Goal: Find specific page/section: Find specific page/section

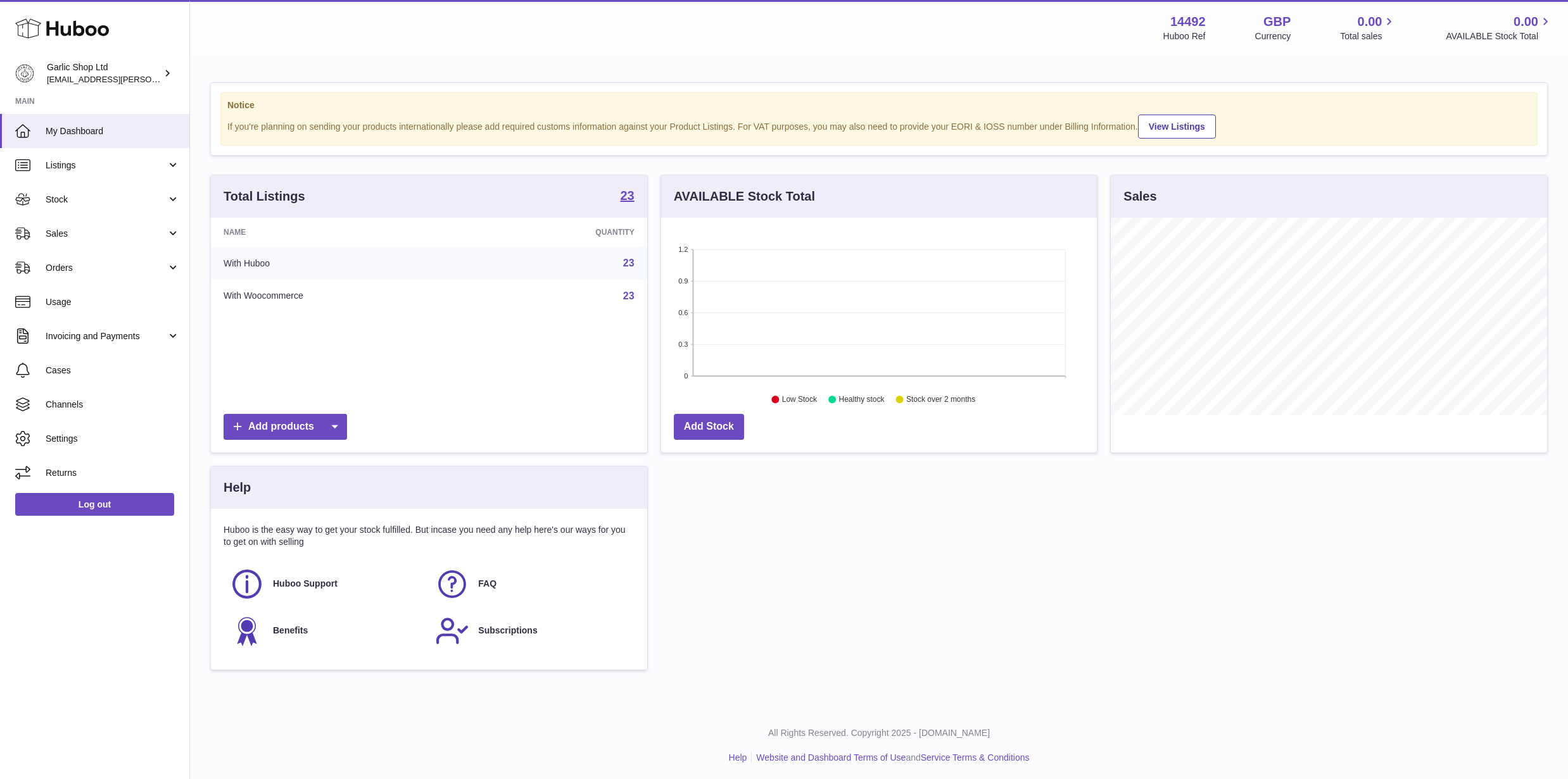
scroll to position [197, 436]
click at [103, 180] on link "Listings" at bounding box center [94, 165] width 189 height 34
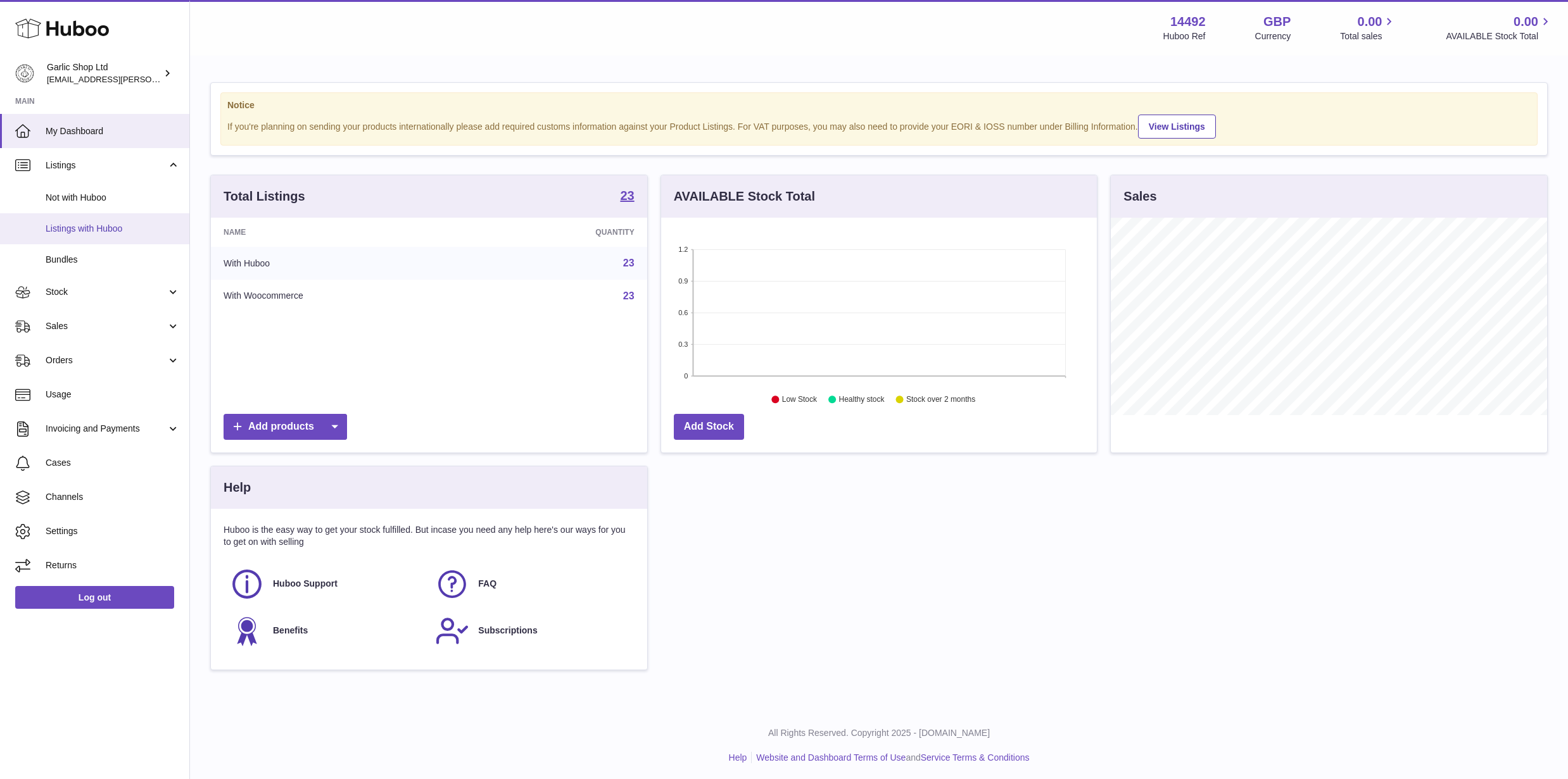
click at [93, 223] on span "Listings with Huboo" at bounding box center [113, 229] width 134 height 12
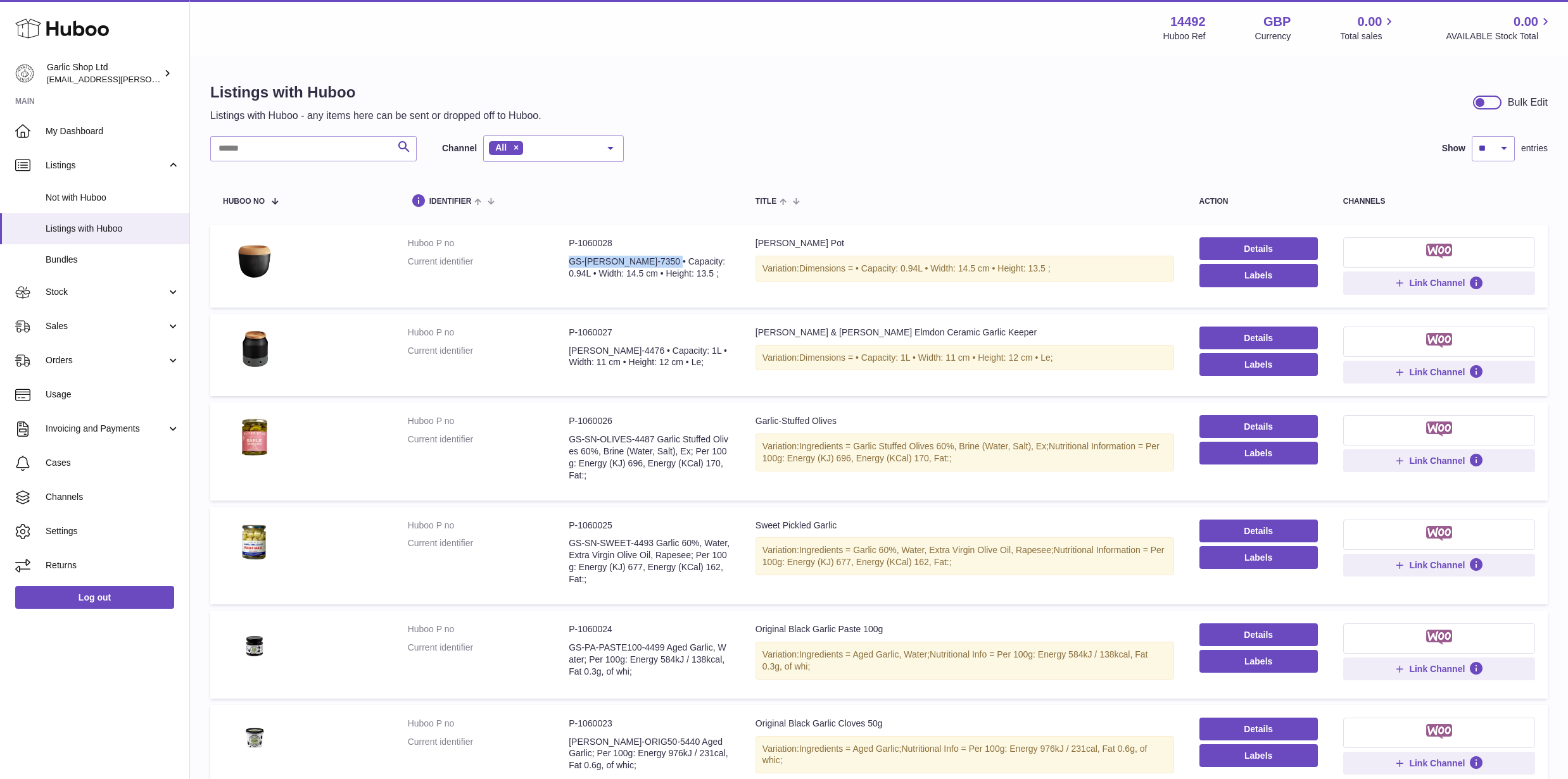
drag, startPoint x: 654, startPoint y: 262, endPoint x: 566, endPoint y: 262, distance: 88.0
click at [566, 262] on dl "Huboo P no P-1060028 Current identifier GS-[PERSON_NAME]-7350 • Capacity: 0.94L…" at bounding box center [569, 262] width 322 height 48
copy dl "GS-[PERSON_NAME]-7350"
drag, startPoint x: 568, startPoint y: 348, endPoint x: 646, endPoint y: 352, distance: 78.1
click at [646, 352] on dd "[PERSON_NAME]-4476 • Capacity: 1L • Width: 11 cm • Height: 12 cm • Le;" at bounding box center [649, 357] width 161 height 24
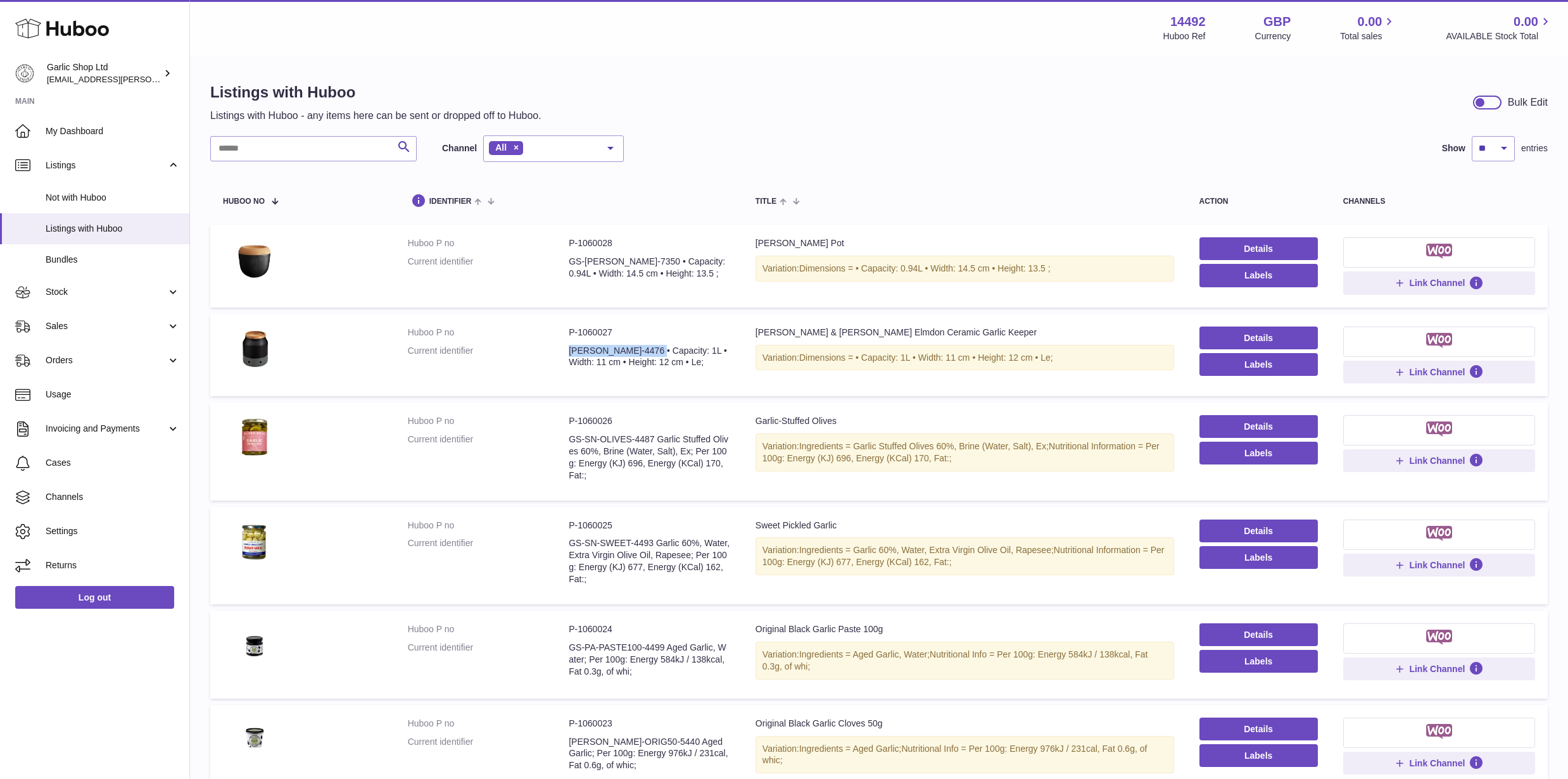
drag, startPoint x: 627, startPoint y: 351, endPoint x: 561, endPoint y: 351, distance: 66.0
click at [561, 351] on dl "Huboo P no P-1060027 Current identifier [PERSON_NAME]-4476 • Capacity: 1L • Wid…" at bounding box center [569, 351] width 322 height 48
copy dl "[PERSON_NAME]-4476"
drag, startPoint x: 569, startPoint y: 439, endPoint x: 654, endPoint y: 436, distance: 85.1
click at [654, 436] on dd "GS-SN-OLIVES-4487 Garlic Stuffed Olives 60%, Brine (Water, Salt), Ex; Per 100g:…" at bounding box center [649, 457] width 161 height 48
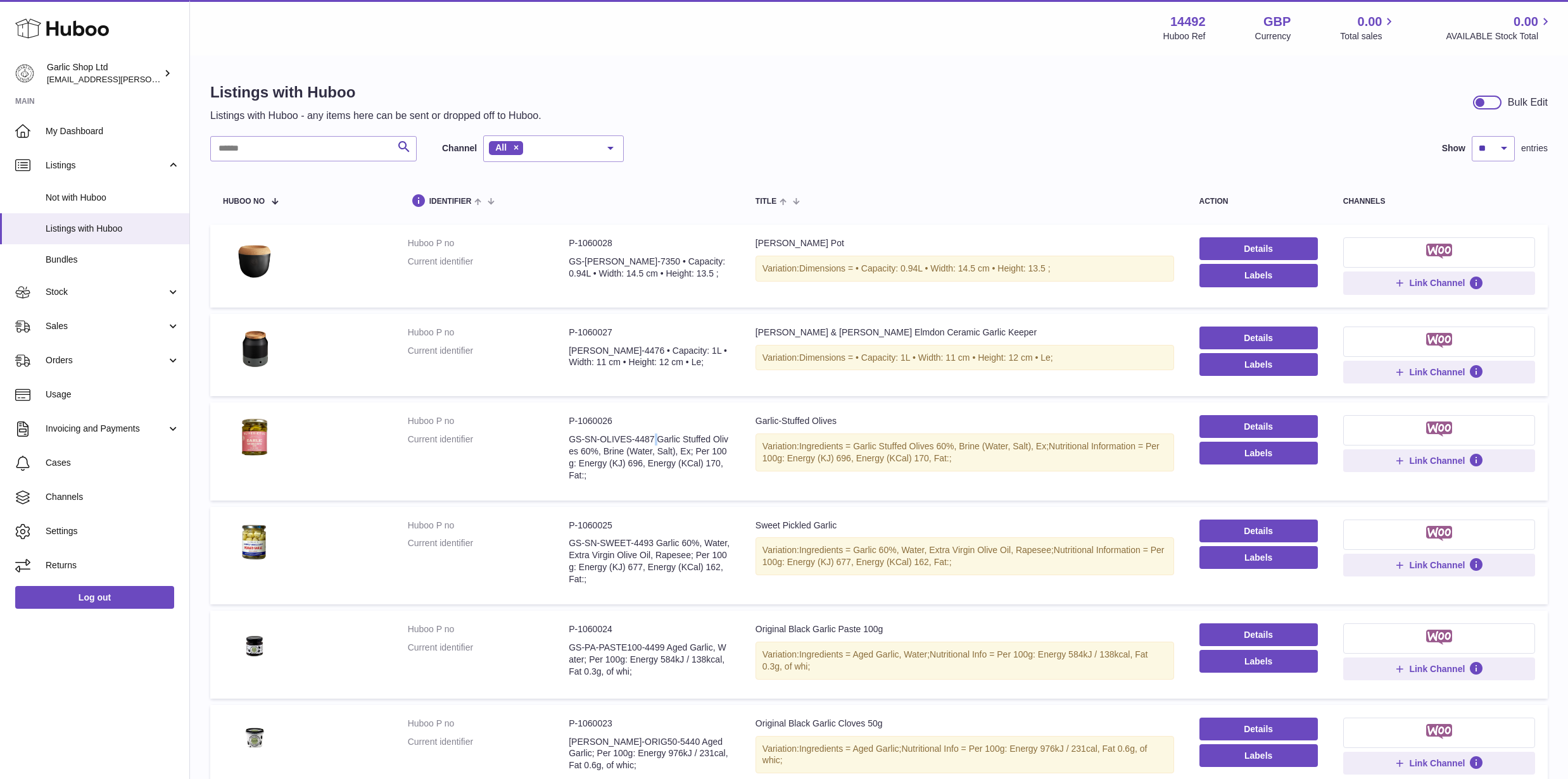
copy dd "GS-SN-OLIVES-4487"
drag, startPoint x: 570, startPoint y: 542, endPoint x: 653, endPoint y: 538, distance: 83.1
click at [653, 538] on dd "GS-SN-SWEET-4493 Garlic 60%, Water, Extra Virgin Olive Oil, Rapesee; Per 100g: …" at bounding box center [649, 561] width 161 height 48
copy dd "GS-SN-SWEET-4493"
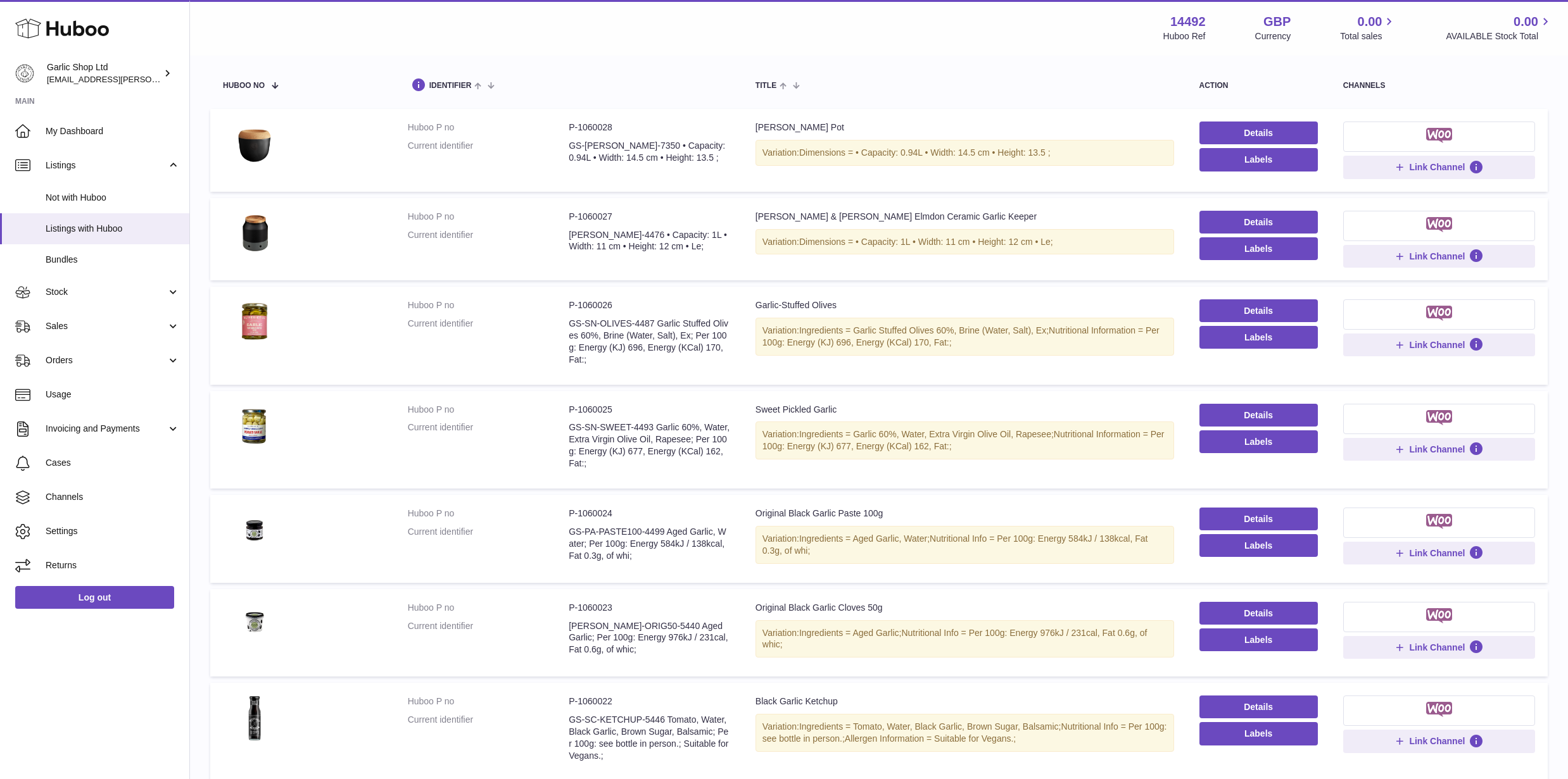
scroll to position [117, 0]
drag, startPoint x: 570, startPoint y: 532, endPoint x: 665, endPoint y: 530, distance: 95.0
click at [665, 530] on dd "GS-PA-PASTE100-4499 Aged Garlic, Water; Per 100g: Energy 584kJ / 138kcal, Fat 0…" at bounding box center [649, 543] width 161 height 36
copy dd "GS-PA-PASTE100-4499"
click at [569, 628] on dd "[PERSON_NAME]-ORIG50-5440 Aged Garlic; Per 100g: Energy 976kJ / 231cal, Fat 0.6…" at bounding box center [649, 637] width 161 height 36
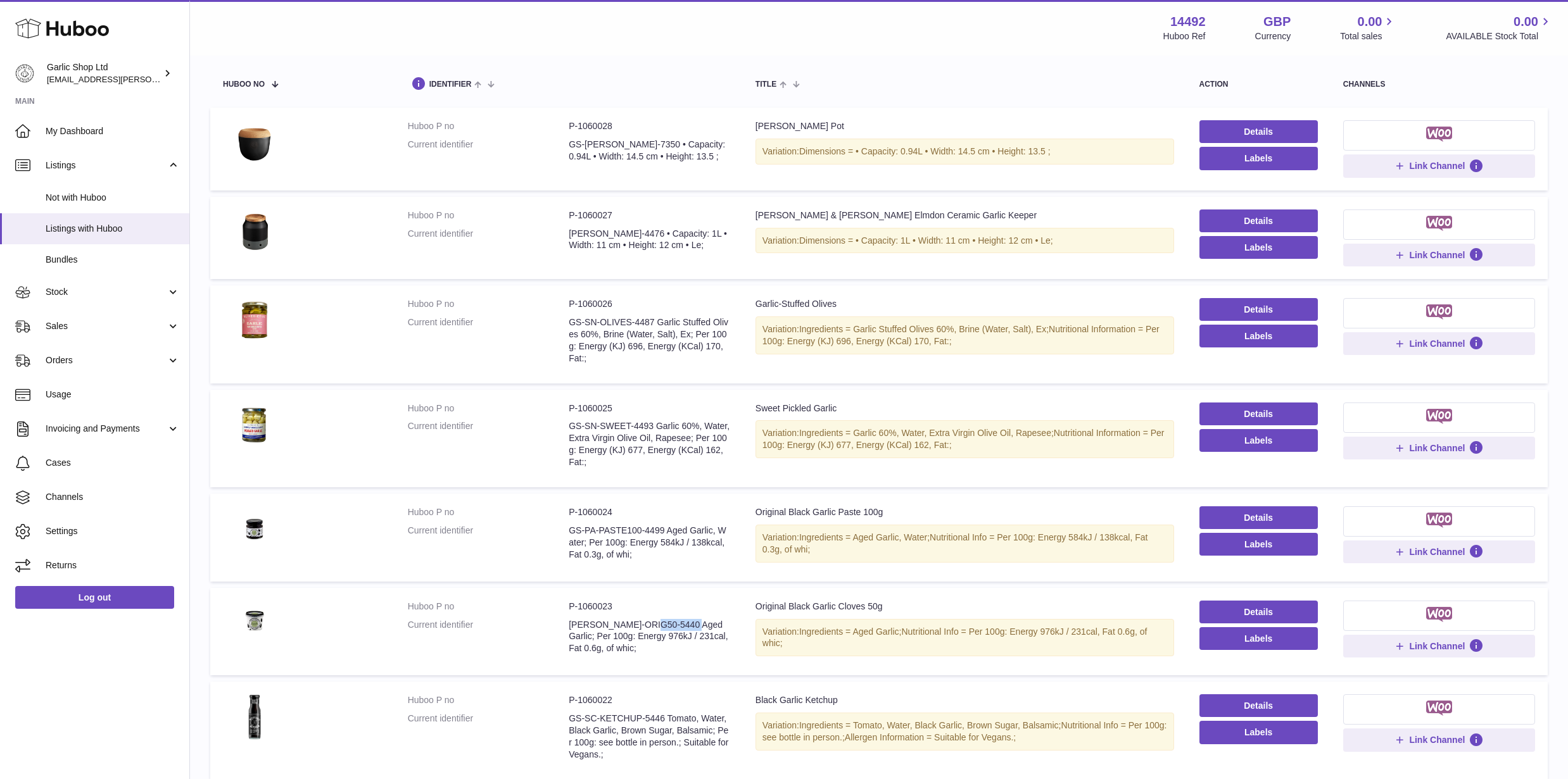
drag, startPoint x: 570, startPoint y: 625, endPoint x: 653, endPoint y: 623, distance: 83.0
click at [653, 623] on dd "[PERSON_NAME]-ORIG50-5440 Aged Garlic; Per 100g: Energy 976kJ / 231cal, Fat 0.6…" at bounding box center [649, 637] width 161 height 36
copy dd "[PERSON_NAME]-ORIG50-5440"
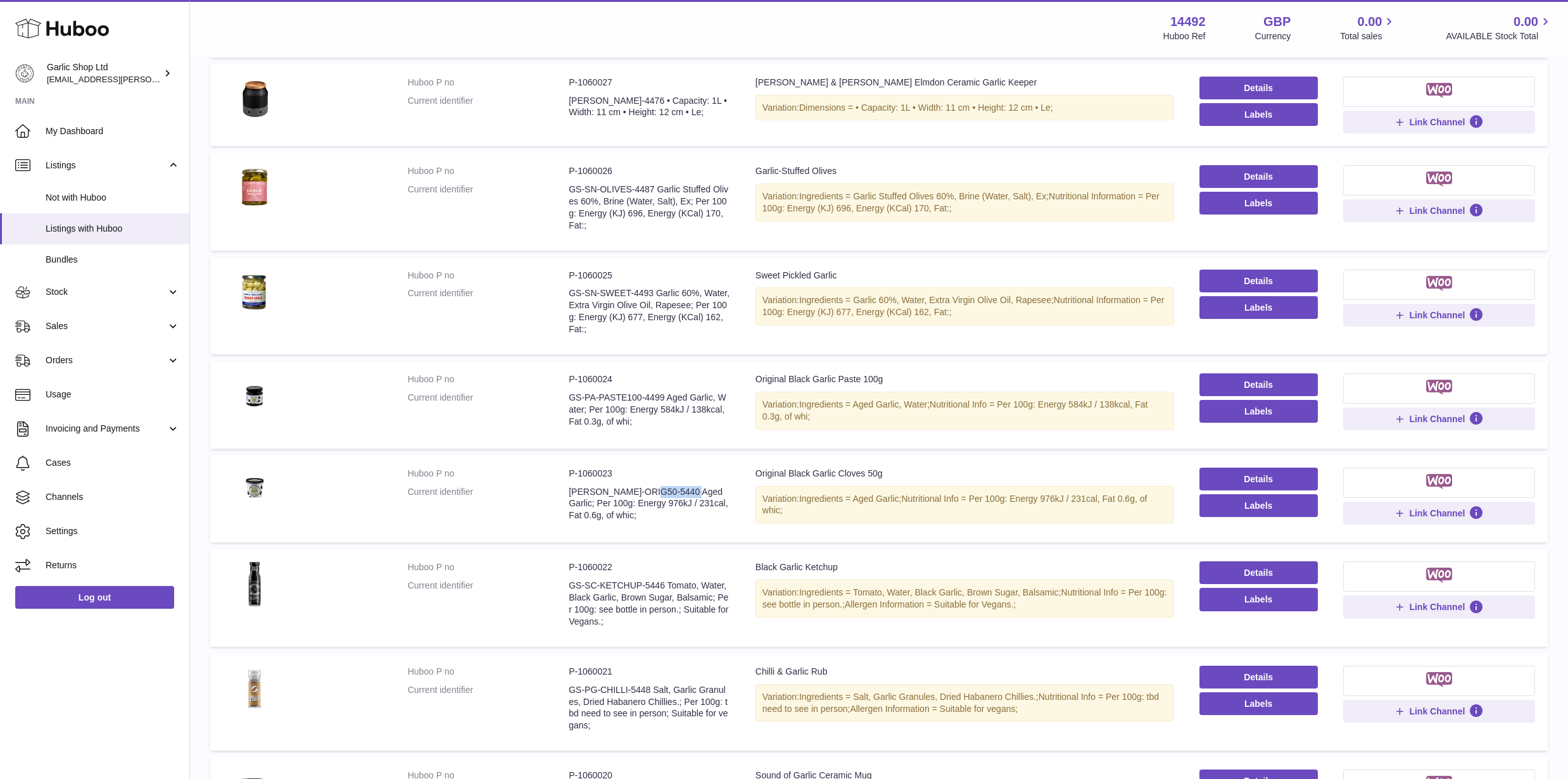
scroll to position [251, 0]
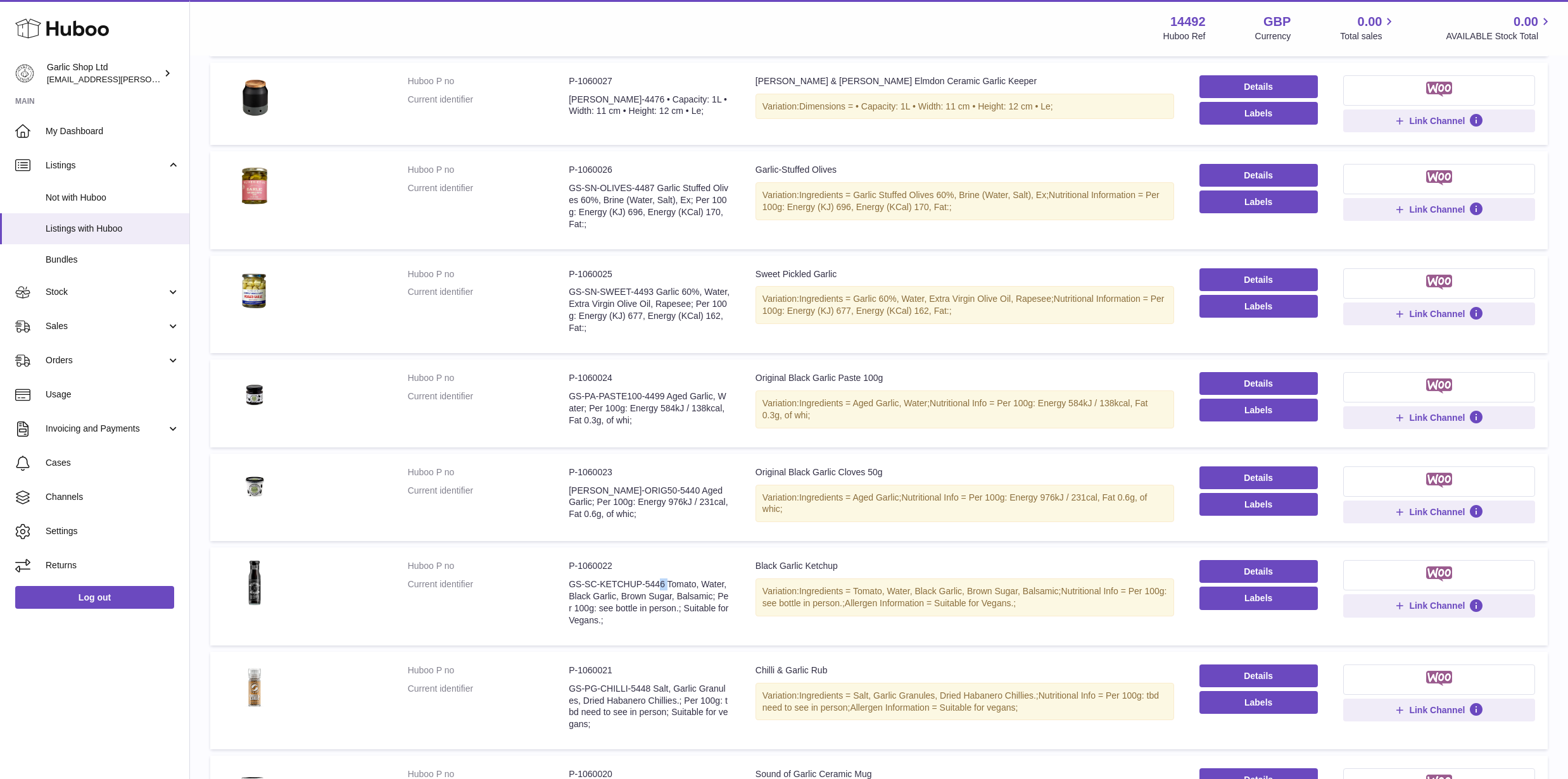
drag, startPoint x: 571, startPoint y: 582, endPoint x: 664, endPoint y: 580, distance: 93.0
click at [664, 580] on dd "GS-SC-KETCHUP-5446 Tomato, Water, Black Garlic, Brown Sugar, Balsamic; Per 100g…" at bounding box center [649, 602] width 161 height 48
copy dd "GS-SC-KETCHUP-5446"
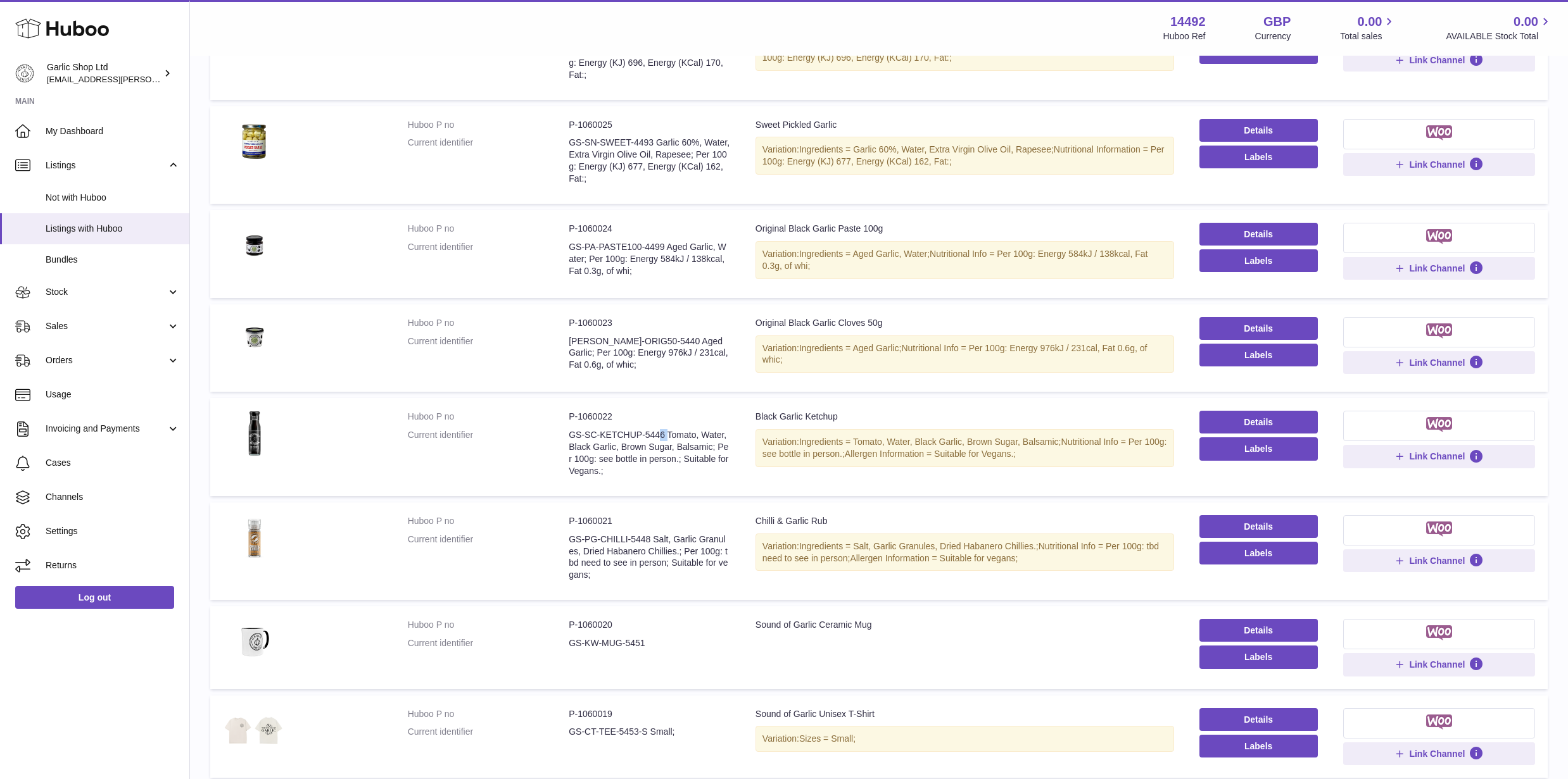
scroll to position [402, 0]
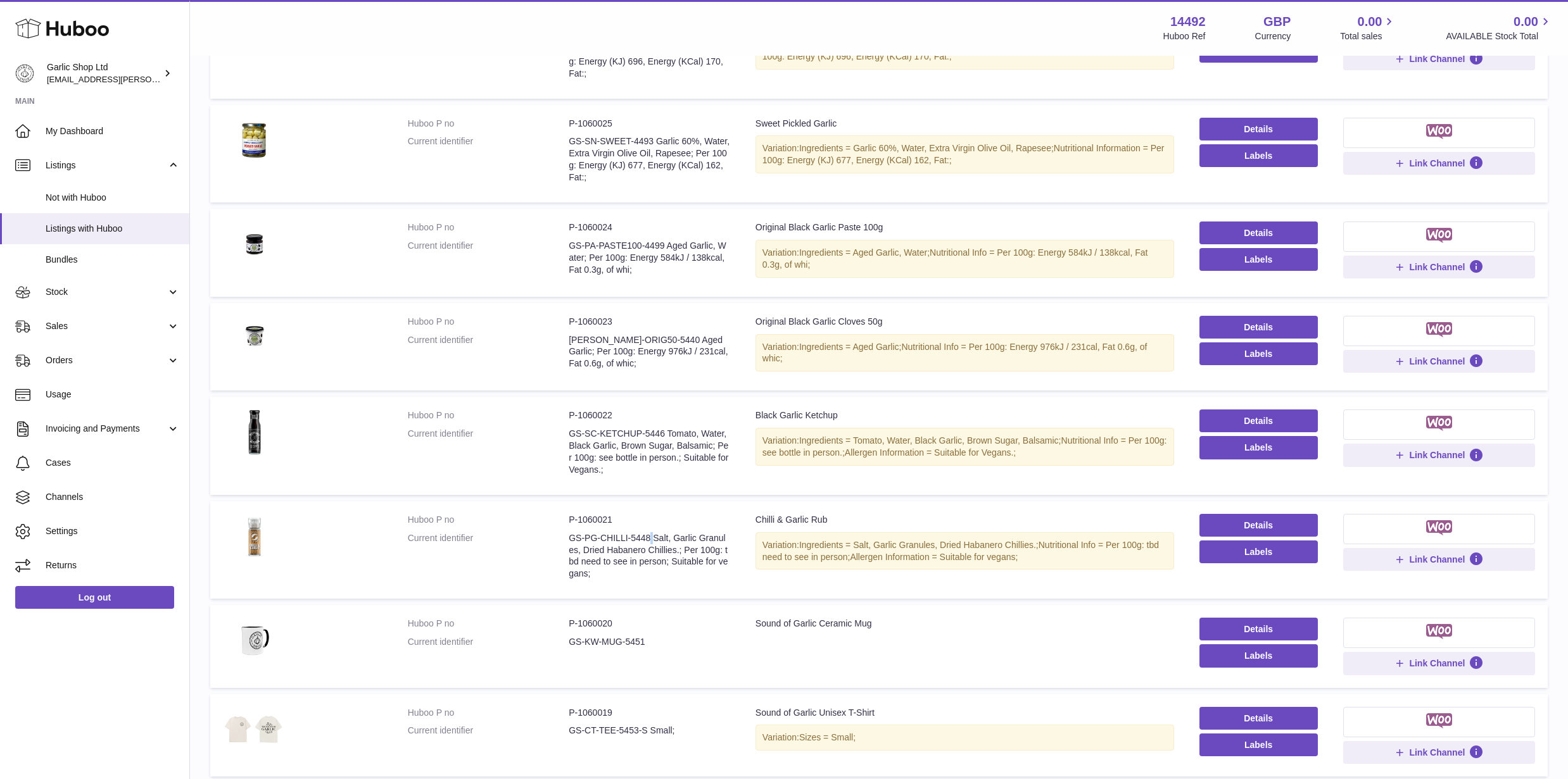
drag, startPoint x: 570, startPoint y: 539, endPoint x: 652, endPoint y: 535, distance: 82.1
click at [652, 535] on dd "GS-PG-CHILLI-5448 Salt, Garlic Granules, Dried Habanero Chillies.; Per 100g: tb…" at bounding box center [649, 556] width 161 height 48
copy dd "GS-PG-CHILLI-5448"
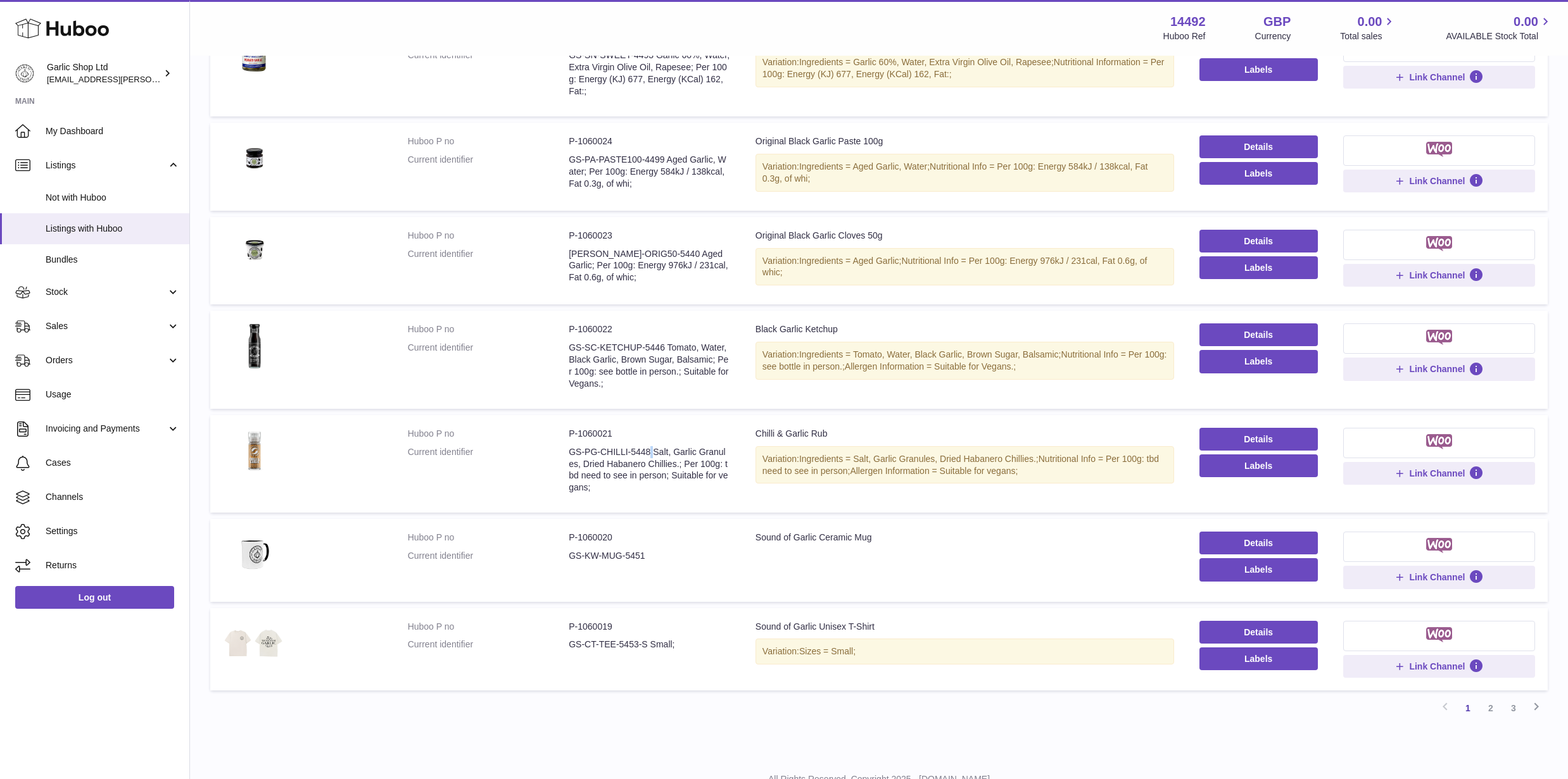
scroll to position [492, 0]
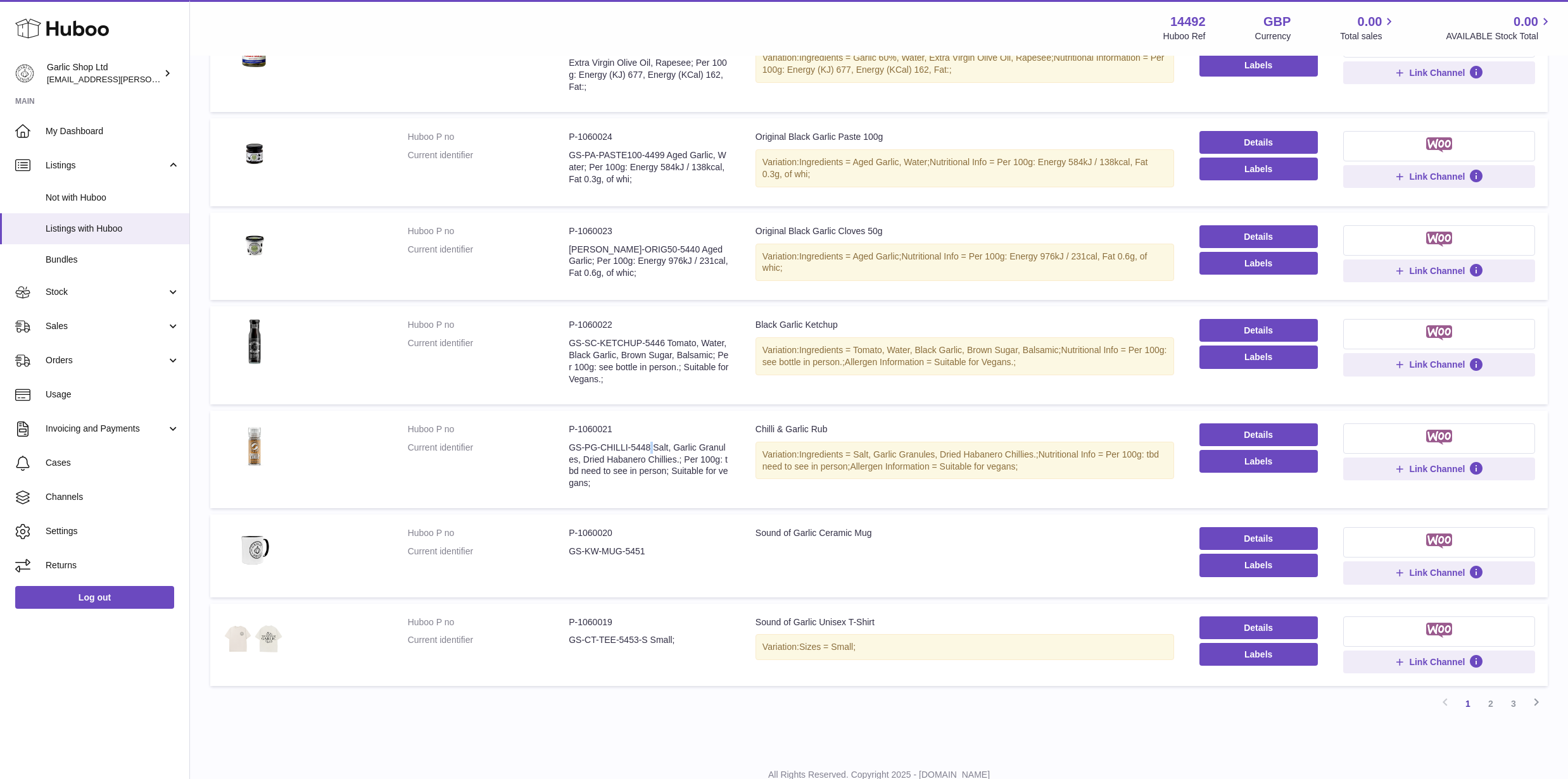
drag, startPoint x: 570, startPoint y: 549, endPoint x: 707, endPoint y: 549, distance: 137.0
click at [708, 549] on dd "GS-KW-MUG-5451" at bounding box center [649, 551] width 161 height 12
copy dd "GS-KW-MUG-5451"
drag, startPoint x: 570, startPoint y: 641, endPoint x: 647, endPoint y: 636, distance: 77.2
click at [647, 636] on dd "GS-CT-TEE-5453-S Small;" at bounding box center [649, 640] width 161 height 12
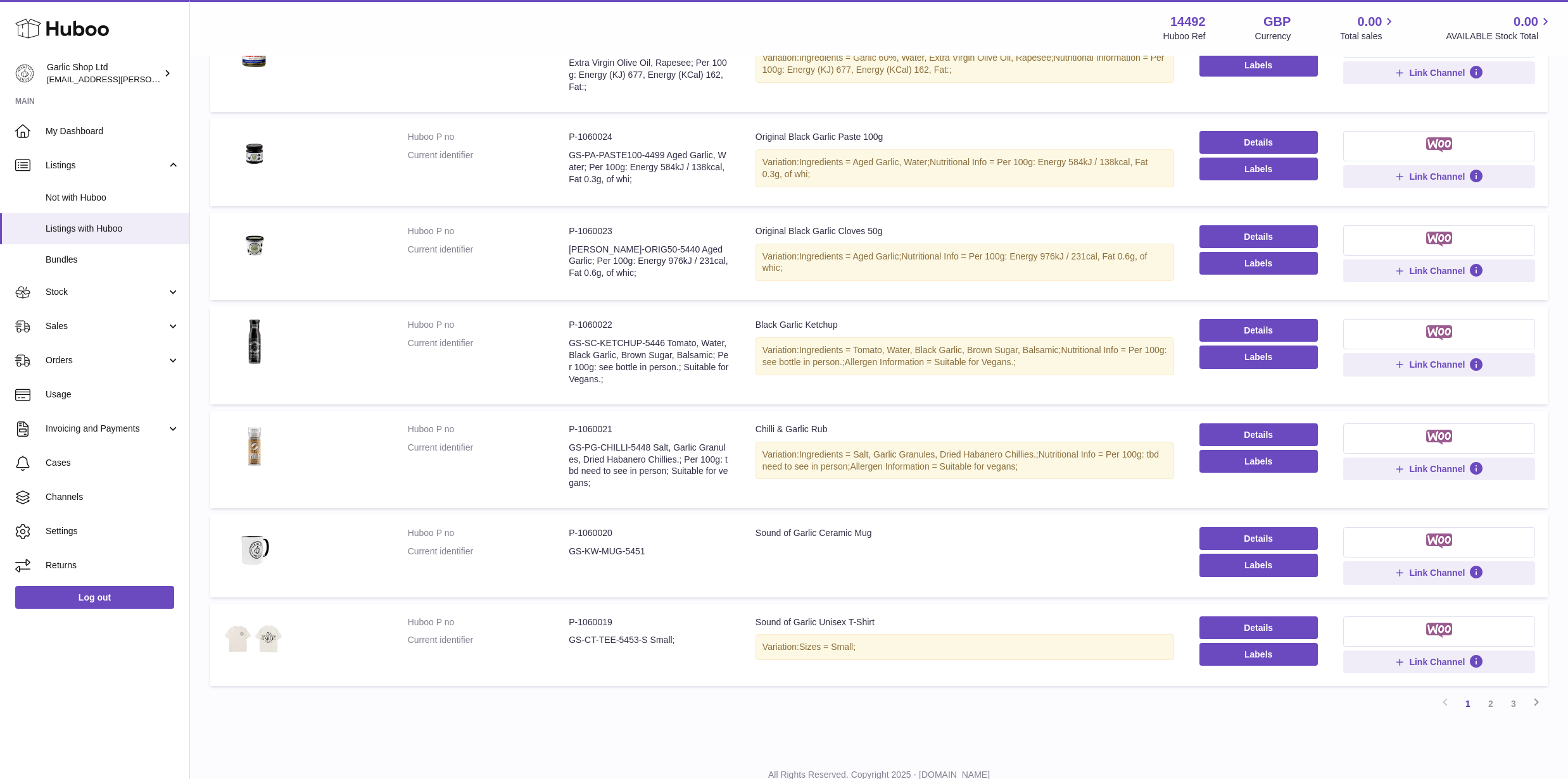
copy dd "GS-CT-TEE-5453-S"
click at [1486, 699] on link "2" at bounding box center [1490, 704] width 23 height 23
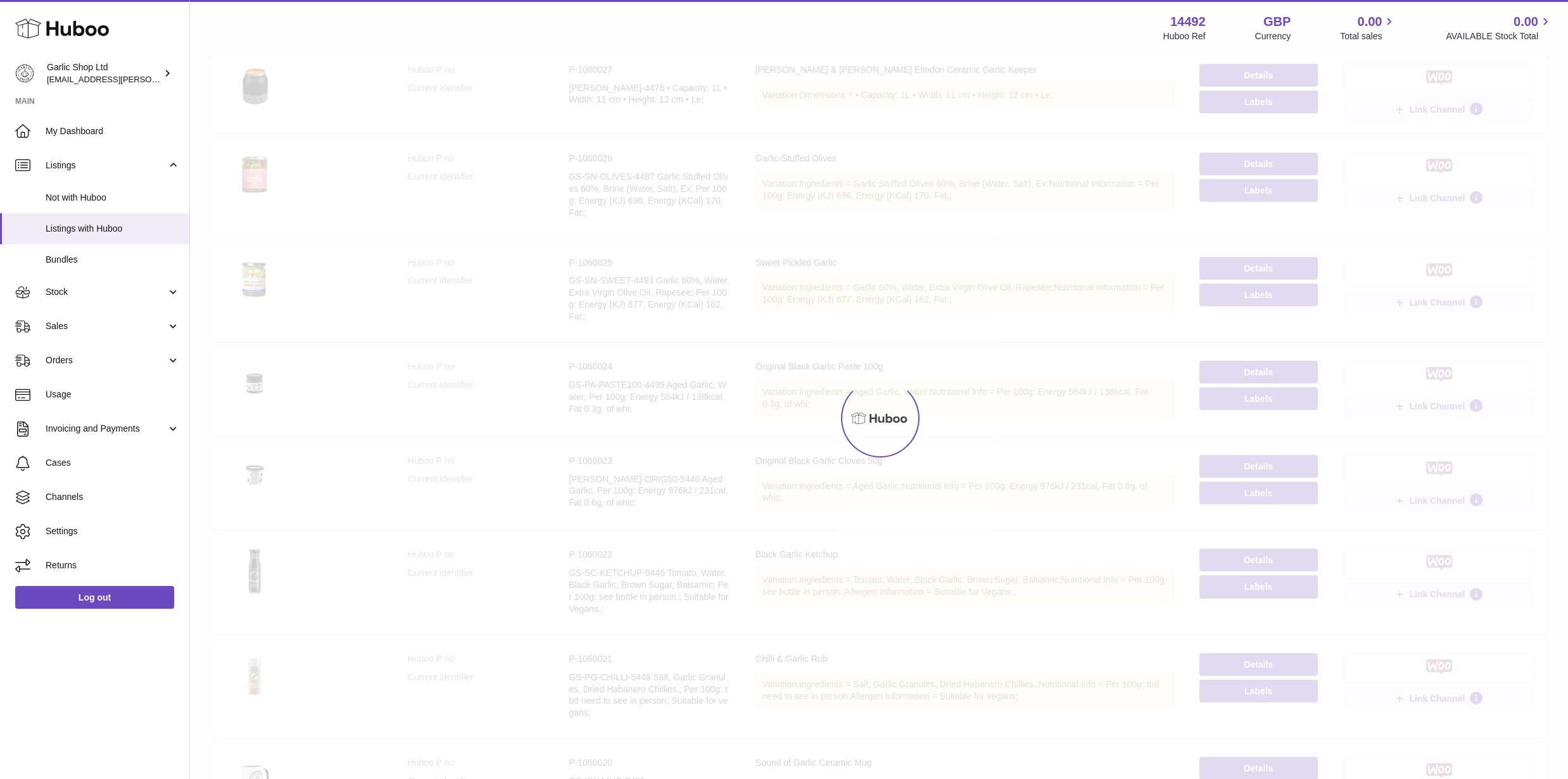
scroll to position [57, 0]
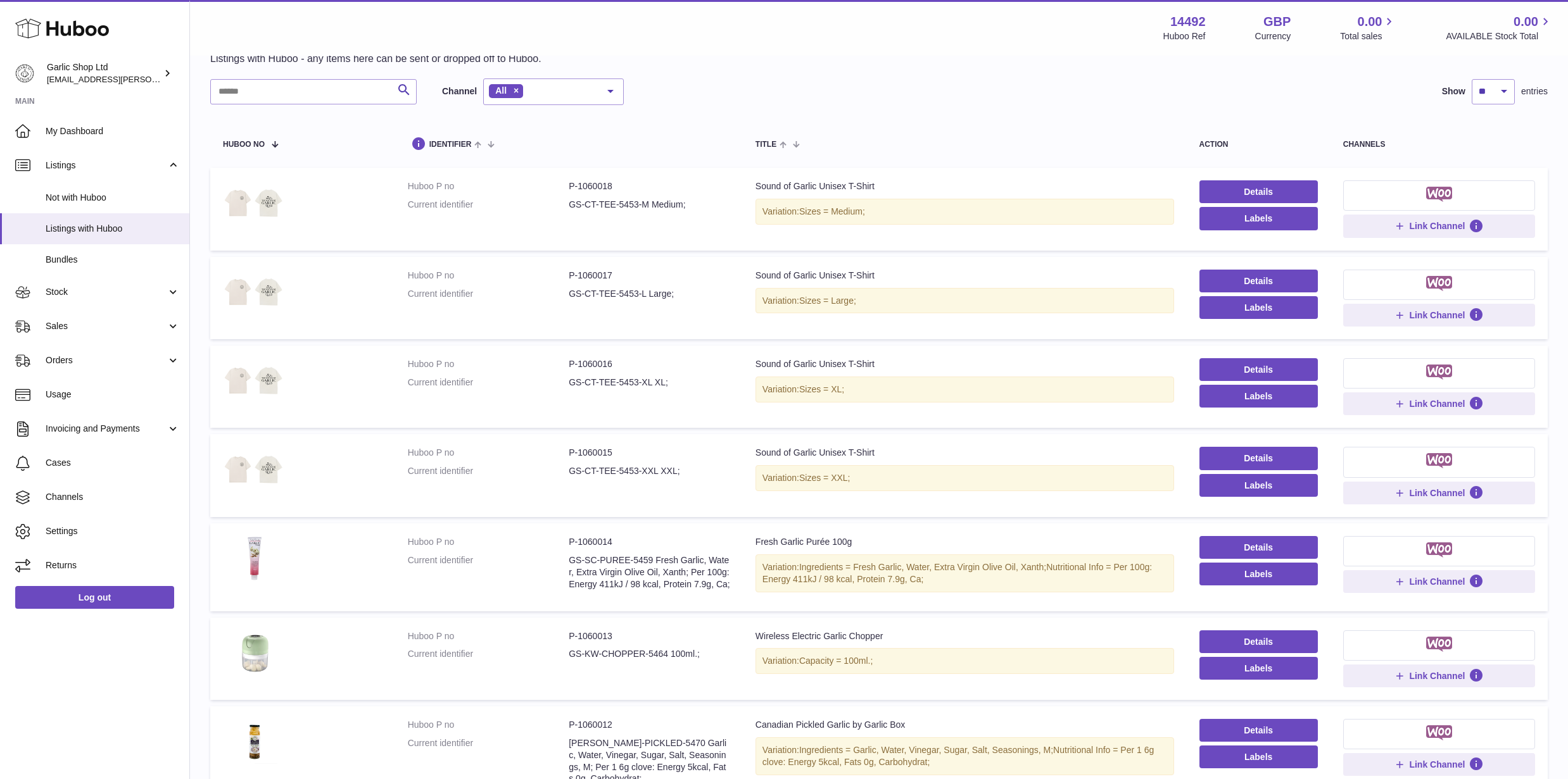
drag, startPoint x: 570, startPoint y: 204, endPoint x: 647, endPoint y: 203, distance: 77.0
click at [647, 203] on dd "GS-CT-TEE-5453-M Medium;" at bounding box center [649, 204] width 161 height 12
drag, startPoint x: 572, startPoint y: 296, endPoint x: 646, endPoint y: 294, distance: 74.0
click at [647, 294] on dd "GS-CT-TEE-5453-L Large;" at bounding box center [649, 294] width 161 height 12
click at [646, 294] on dd "GS-CT-TEE-5453-L Large;" at bounding box center [649, 294] width 161 height 12
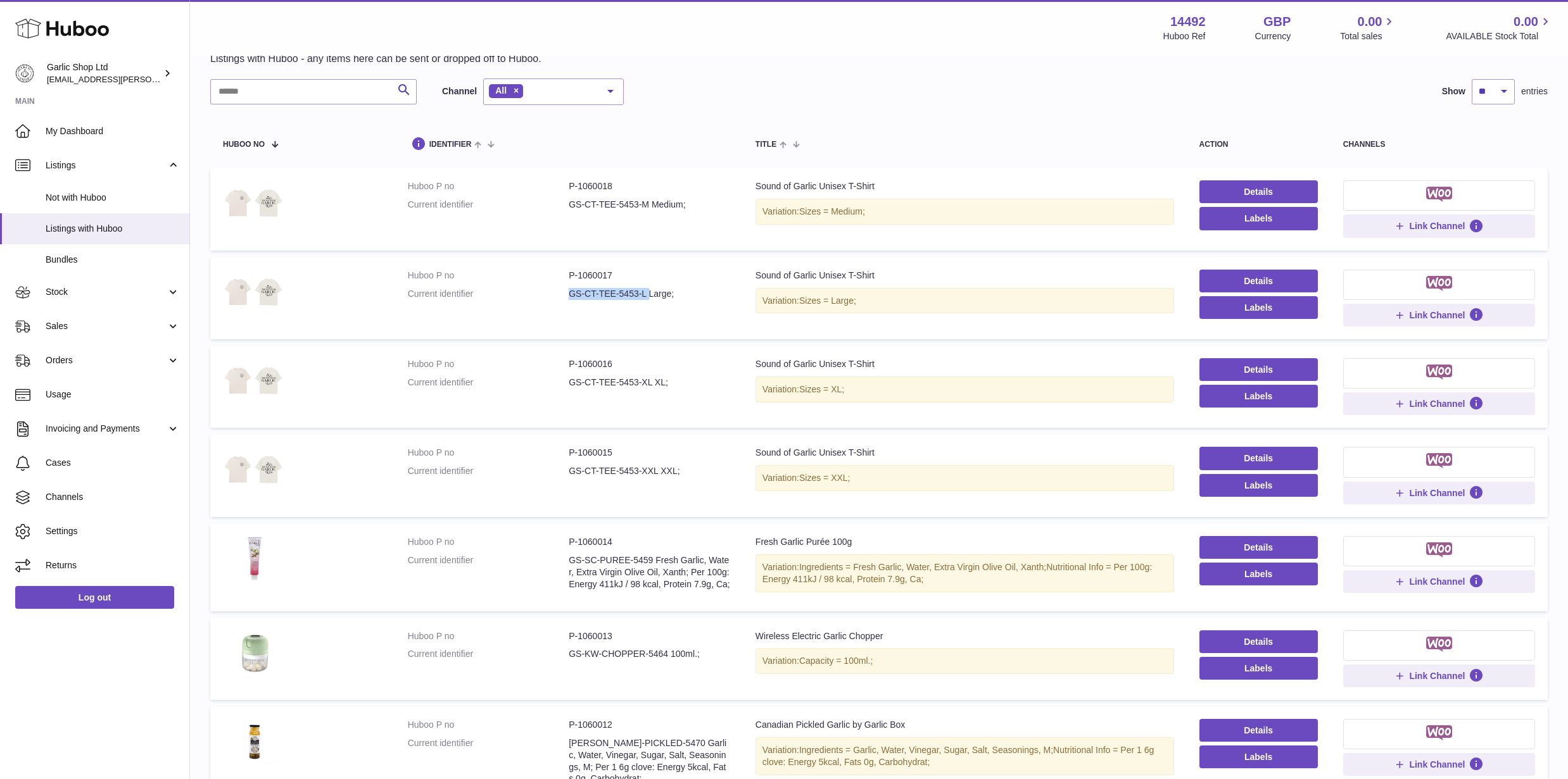
drag, startPoint x: 646, startPoint y: 294, endPoint x: 548, endPoint y: 293, distance: 98.0
click at [548, 293] on dl "Huboo P no P-1060017 Current identifier GS-CT-TEE-5453-L Large;" at bounding box center [569, 287] width 322 height 37
drag, startPoint x: 570, startPoint y: 381, endPoint x: 653, endPoint y: 377, distance: 83.1
click at [653, 378] on dd "GS-CT-TEE-5453-XL XL;" at bounding box center [649, 382] width 161 height 12
drag, startPoint x: 571, startPoint y: 472, endPoint x: 658, endPoint y: 471, distance: 87.0
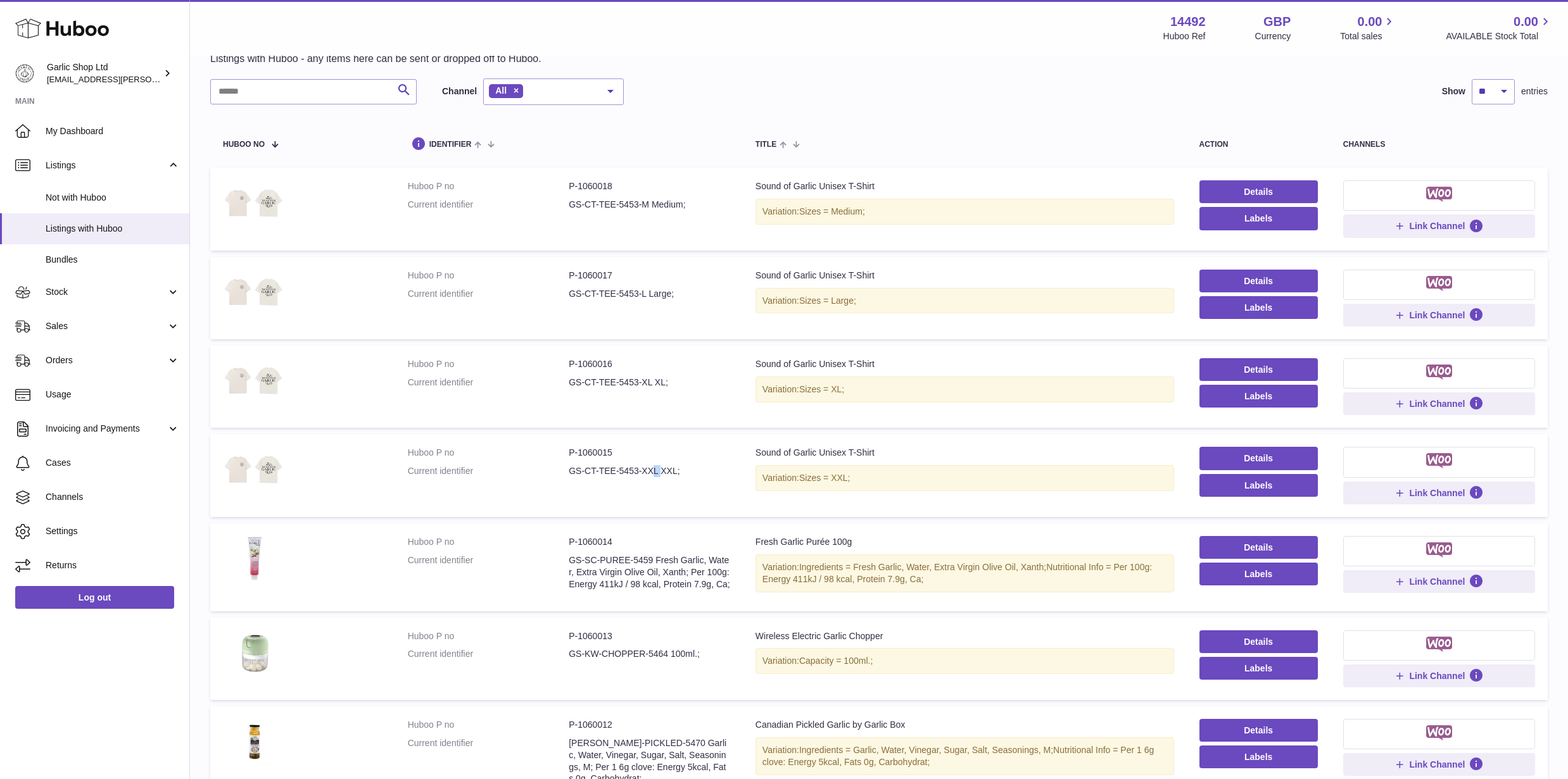
click at [658, 471] on dd "GS-CT-TEE-5453-XXL XXL;" at bounding box center [649, 471] width 161 height 12
click at [566, 557] on dt "Current identifier" at bounding box center [488, 573] width 161 height 36
drag, startPoint x: 570, startPoint y: 558, endPoint x: 654, endPoint y: 558, distance: 84.0
click at [654, 558] on dd "GS-SC-PUREE-5459 Fresh Garlic, Water, Extra Virgin Olive Oil, Xanth; Per 100g: …" at bounding box center [649, 573] width 161 height 36
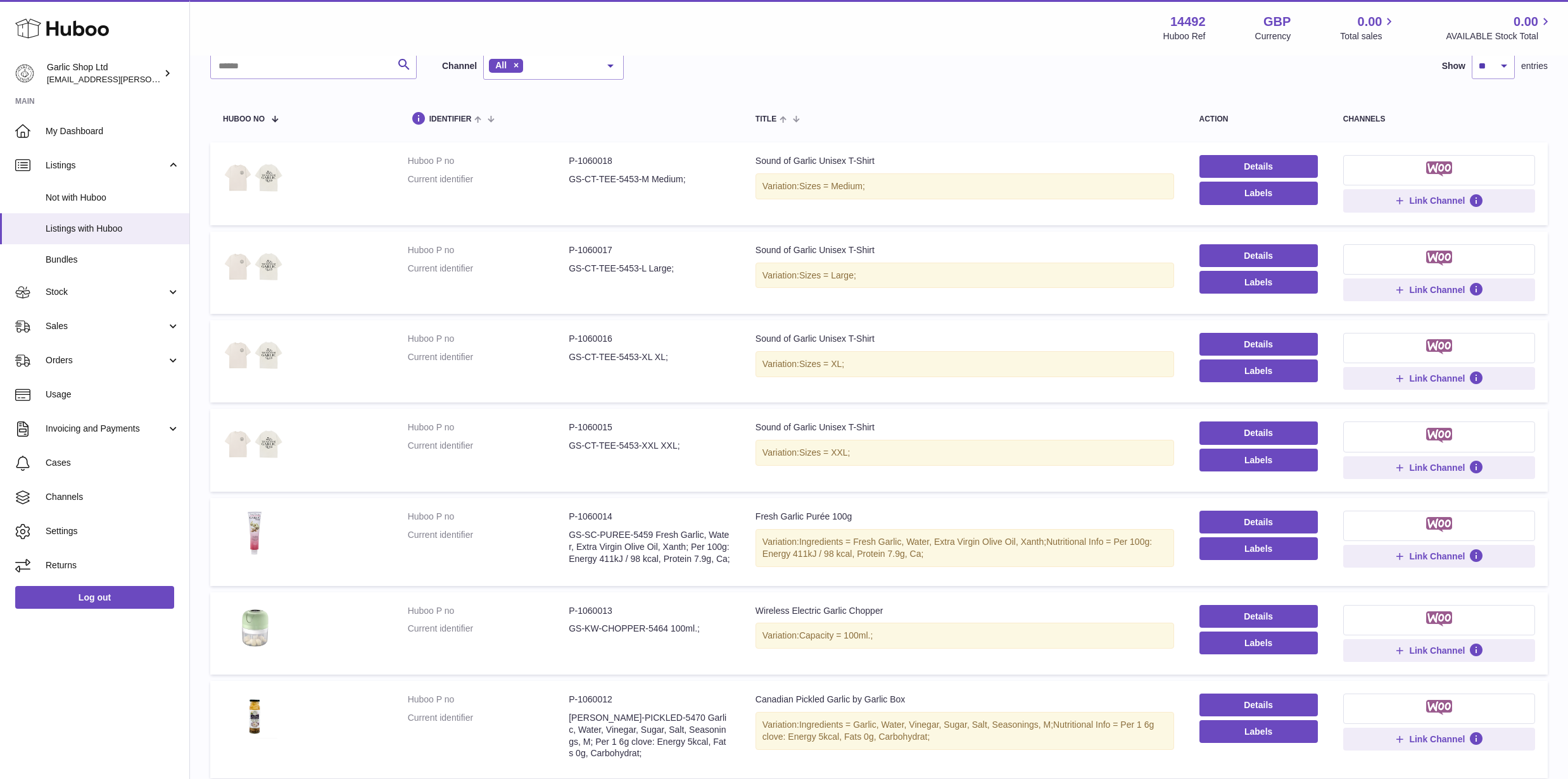
scroll to position [83, 0]
drag, startPoint x: 570, startPoint y: 629, endPoint x: 668, endPoint y: 628, distance: 98.0
click at [669, 628] on dd "GS-KW-CHOPPER-5464 100ml.;" at bounding box center [649, 628] width 161 height 12
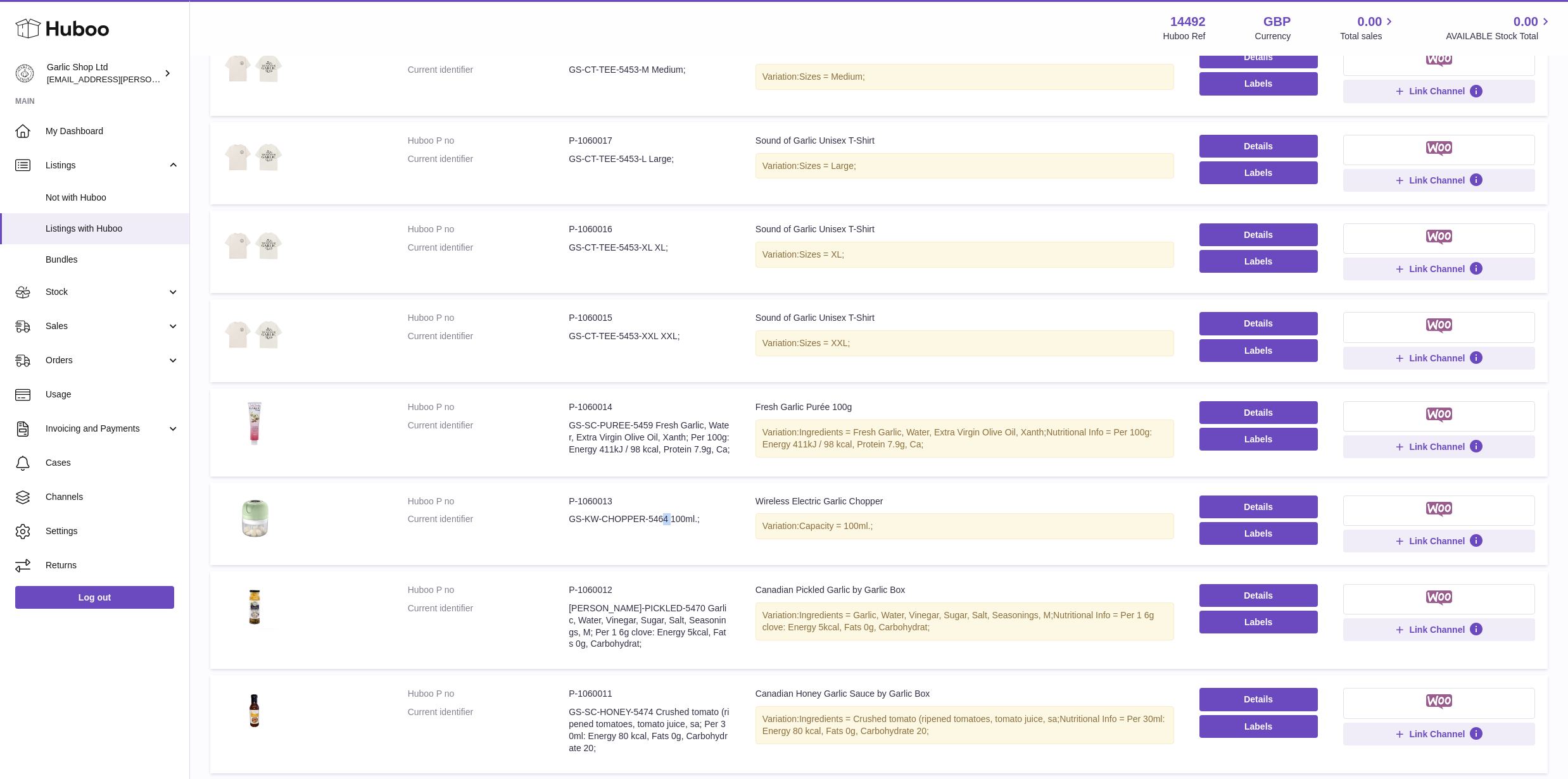
scroll to position [204, 0]
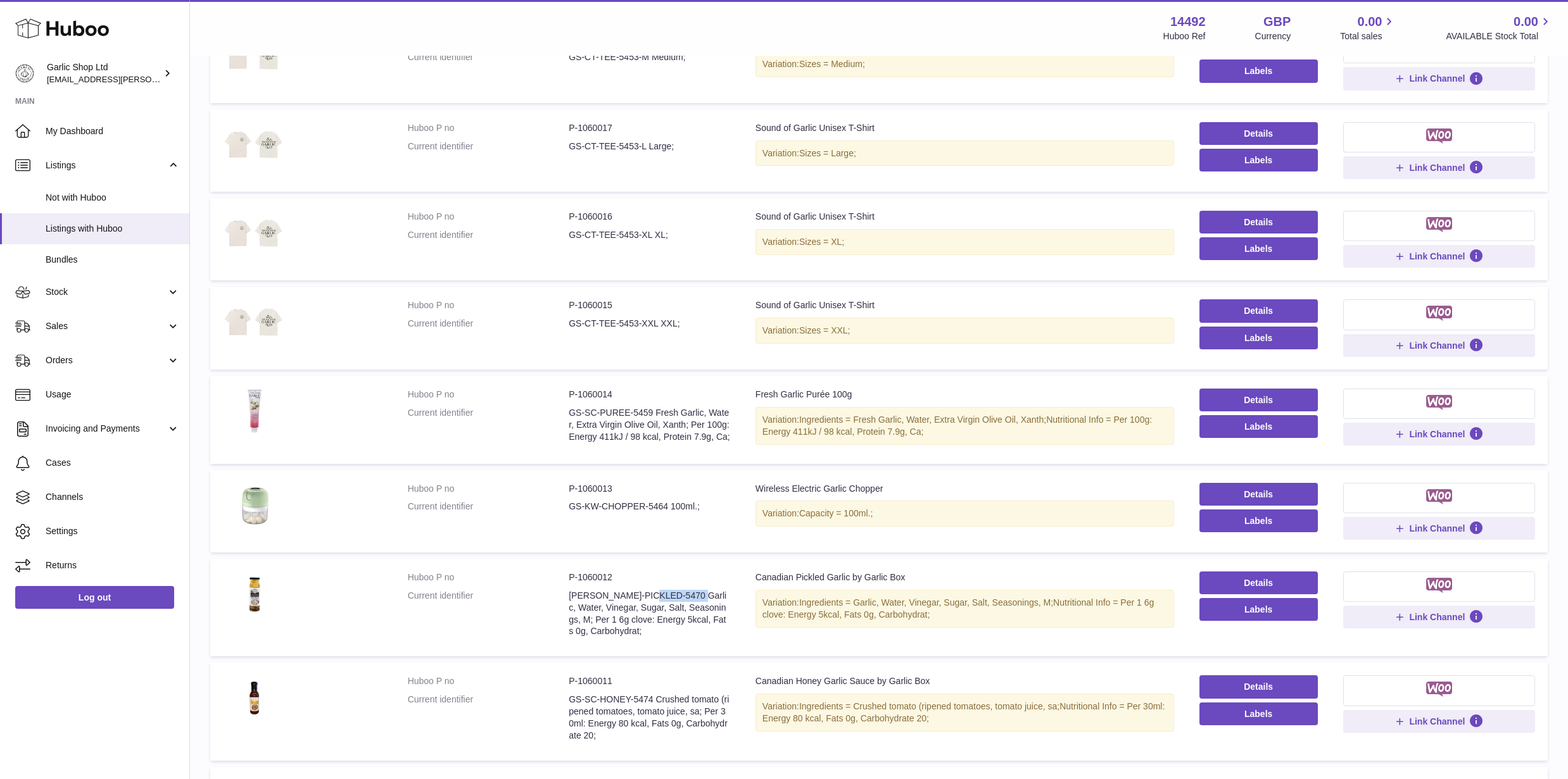
drag, startPoint x: 570, startPoint y: 593, endPoint x: 660, endPoint y: 592, distance: 90.0
click at [660, 592] on dd "[PERSON_NAME]-PICKLED-5470 Garlic, Water, Vinegar, Sugar, Salt, Seasonings, M; …" at bounding box center [649, 614] width 161 height 48
